Goal: Task Accomplishment & Management: Use online tool/utility

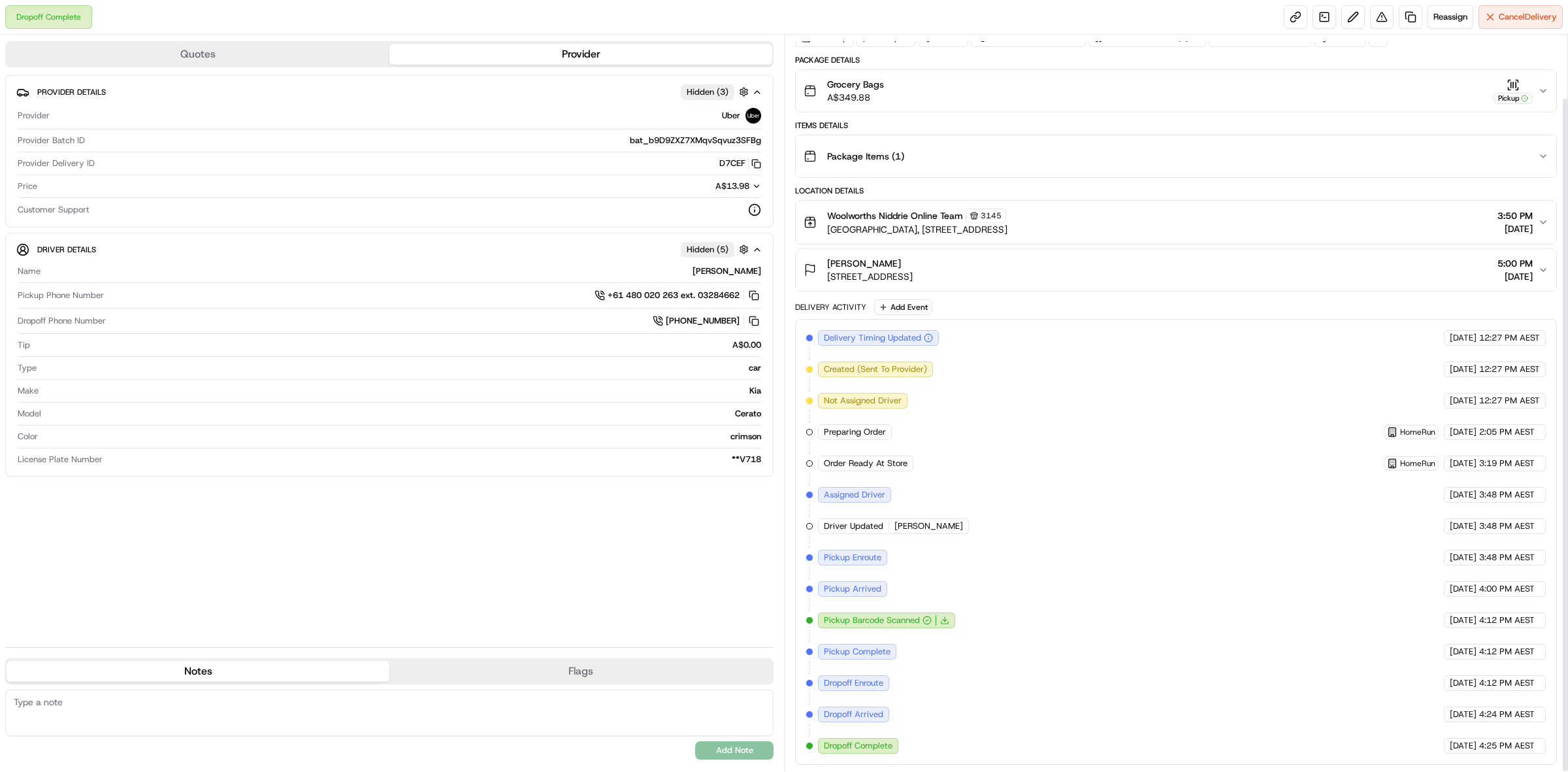
scroll to position [68, 0]
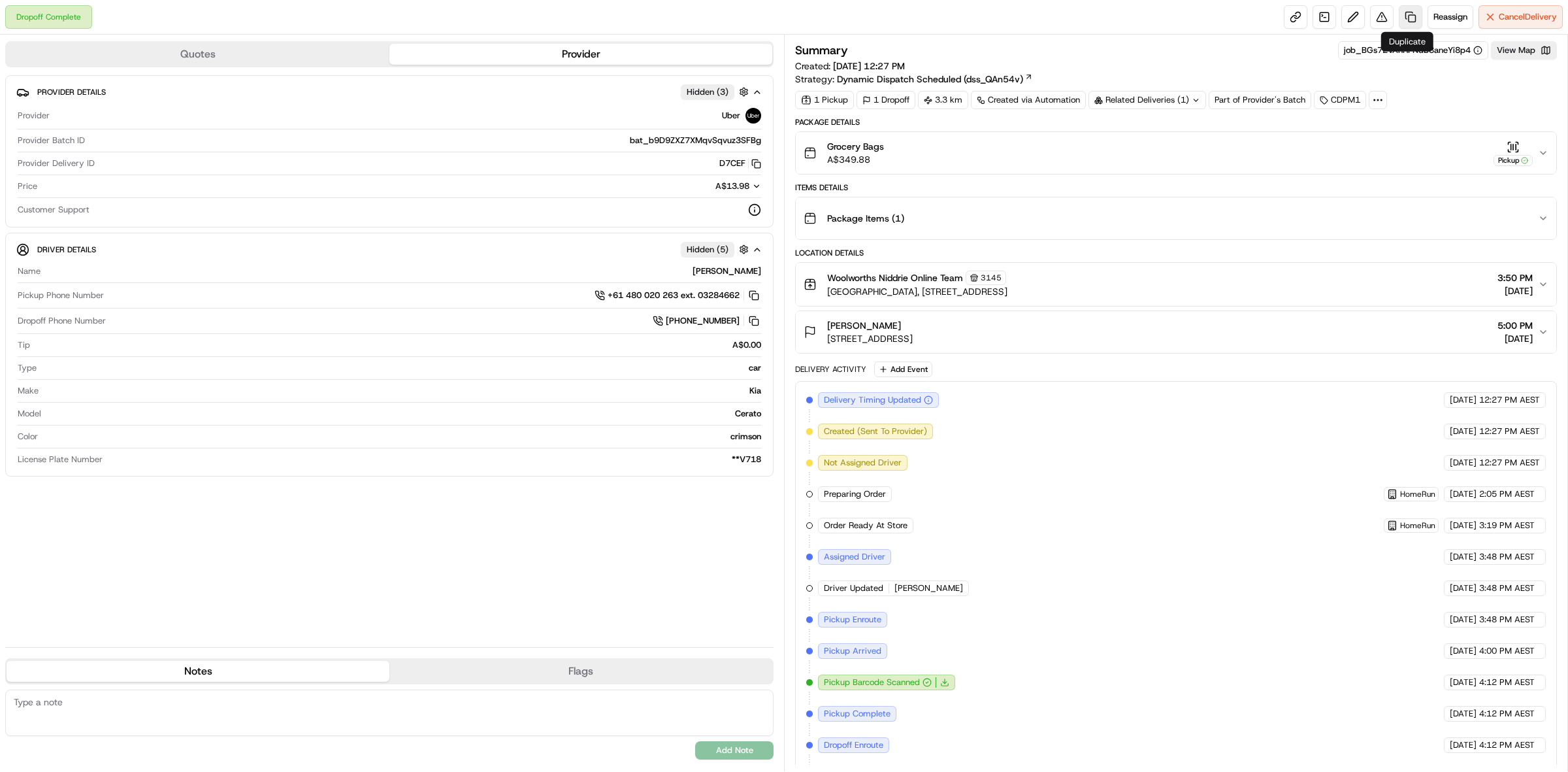
click at [1414, 11] on link at bounding box center [1411, 17] width 24 height 24
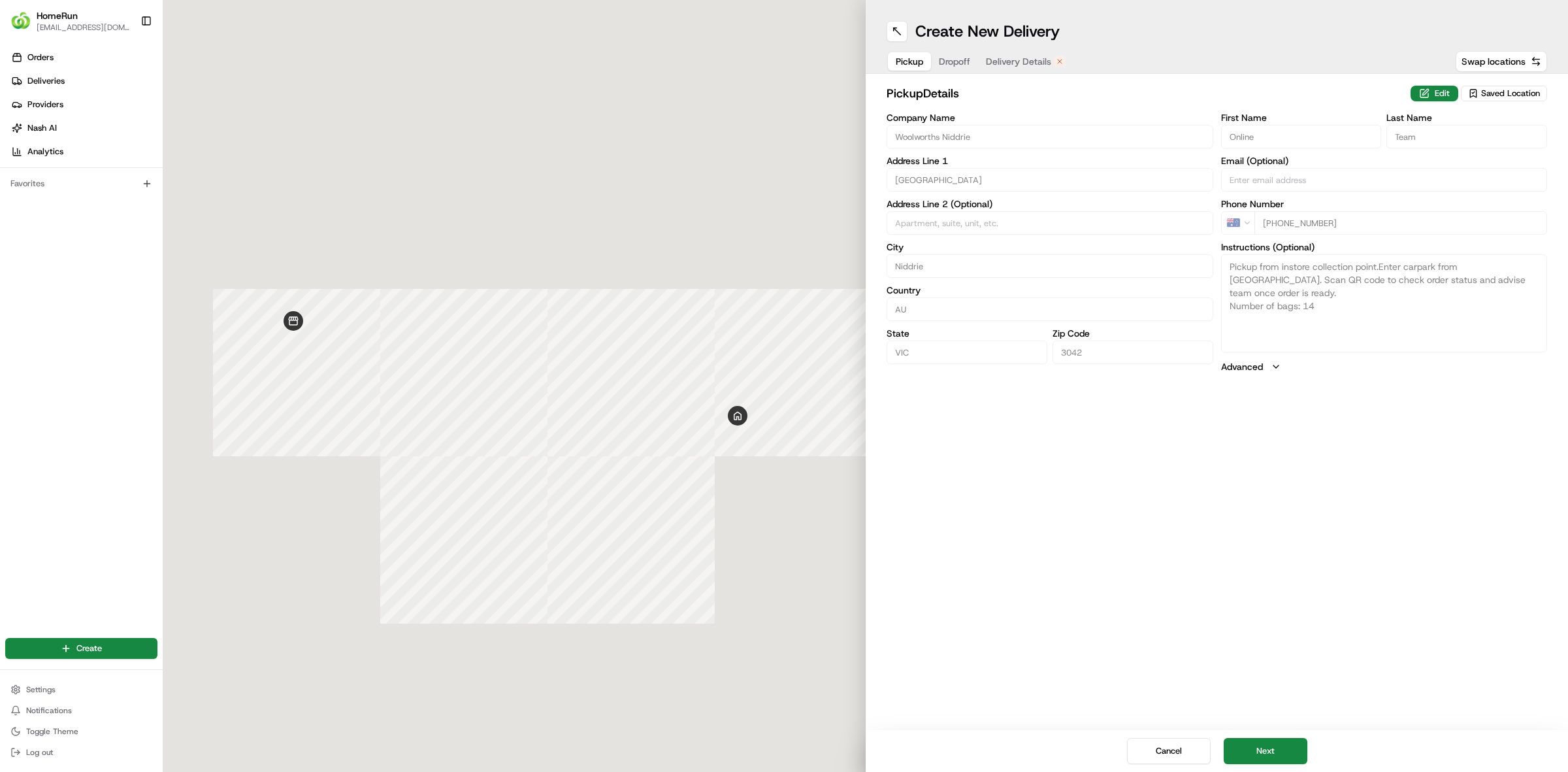
click at [1032, 53] on button "Delivery Details" at bounding box center [1026, 62] width 95 height 18
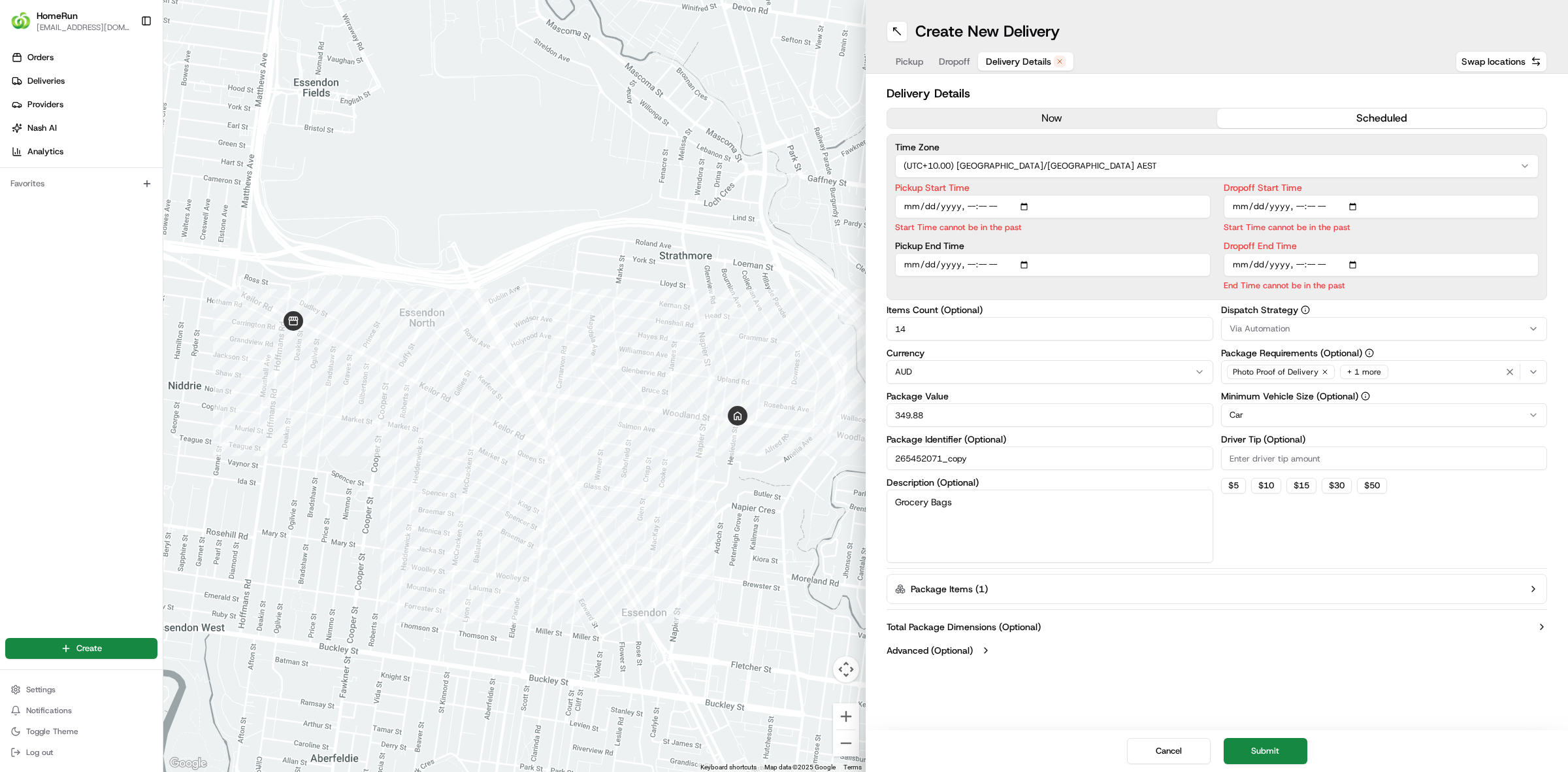
click at [1074, 110] on button "now" at bounding box center [1052, 118] width 330 height 20
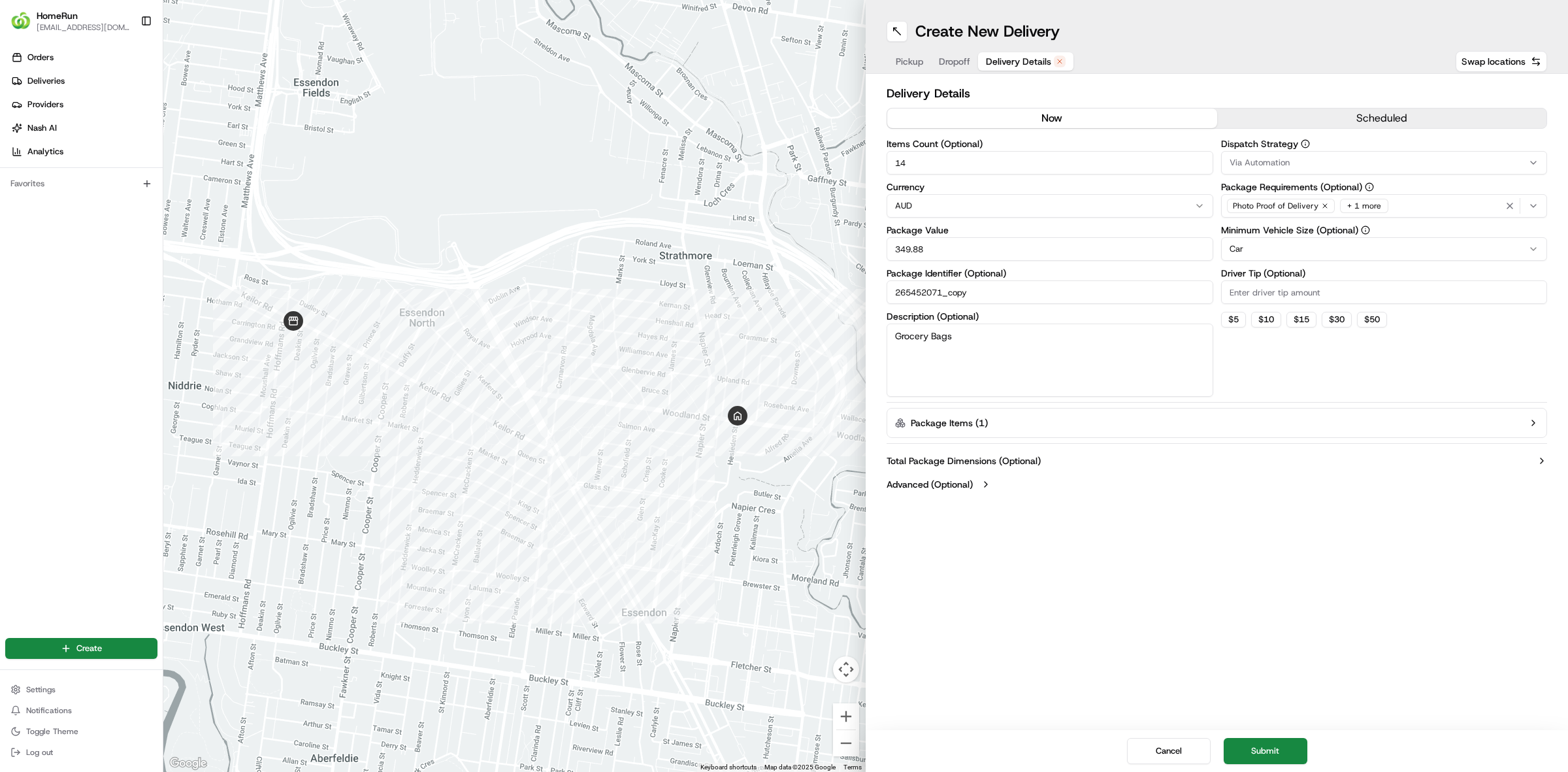
click at [1285, 750] on button "Submit" at bounding box center [1265, 752] width 83 height 26
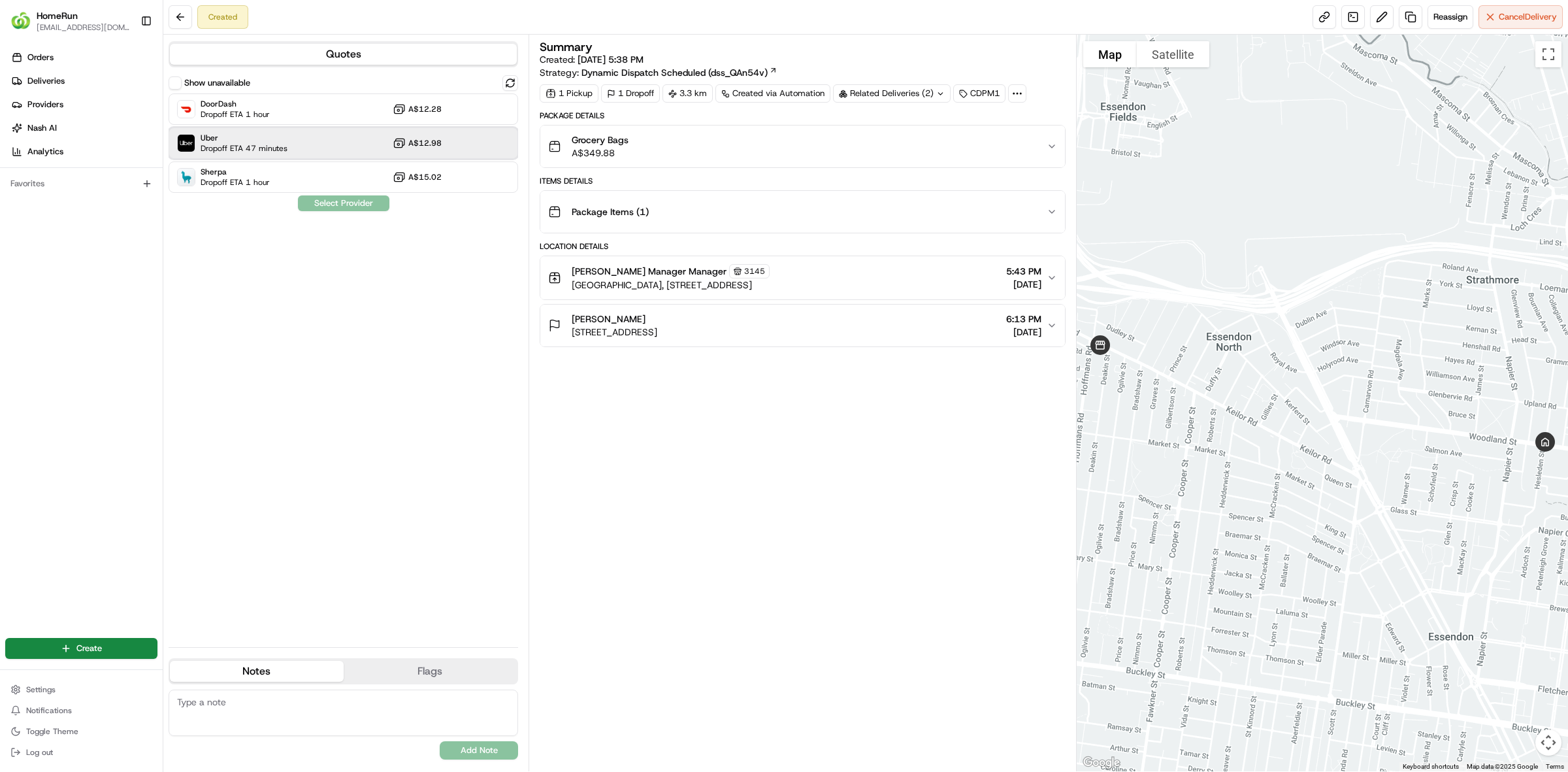
click at [321, 143] on div "Uber Dropoff ETA 47 minutes A$12.98" at bounding box center [344, 143] width 350 height 32
click at [357, 203] on button "Assign Provider" at bounding box center [343, 203] width 93 height 16
